Goal: Find specific page/section

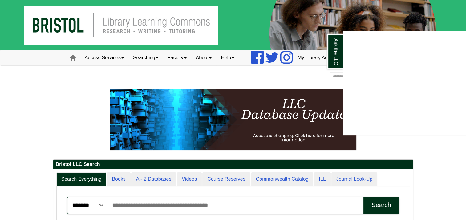
click at [116, 58] on div "Ask the LLC" at bounding box center [233, 110] width 466 height 220
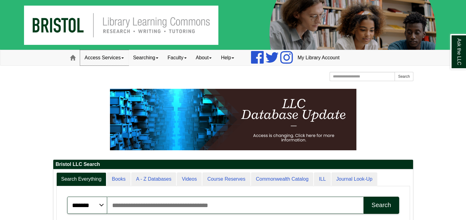
click at [108, 58] on link "Access Services" at bounding box center [104, 57] width 48 height 15
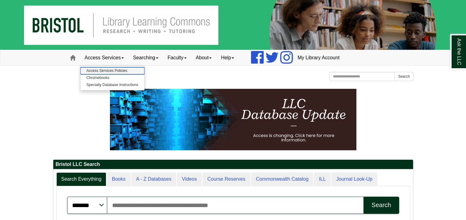
click at [111, 71] on link "Access Services Policies" at bounding box center [112, 70] width 64 height 7
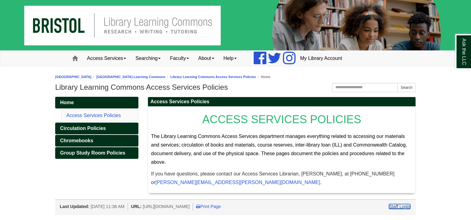
click at [402, 206] on link "Staff Login" at bounding box center [399, 206] width 21 height 5
